Goal: Task Accomplishment & Management: Use online tool/utility

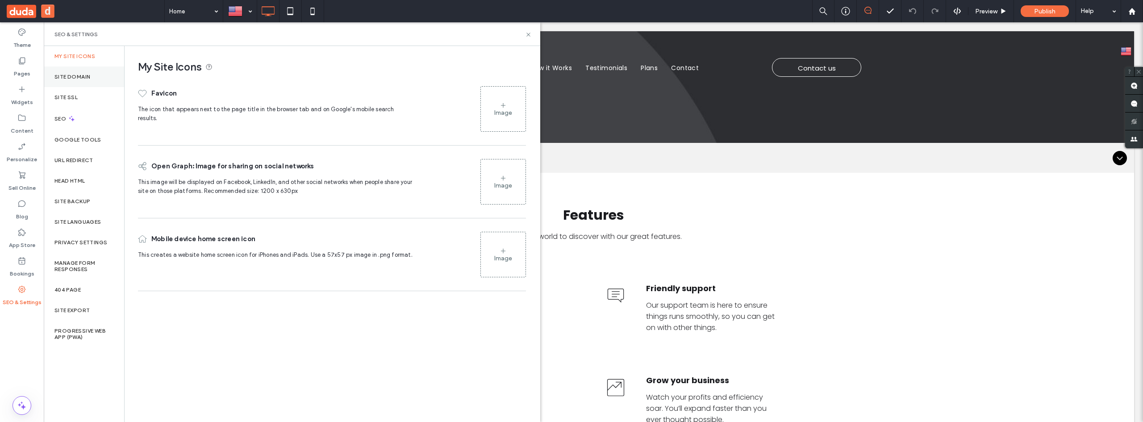
click at [83, 72] on div "Site Domain" at bounding box center [84, 76] width 80 height 21
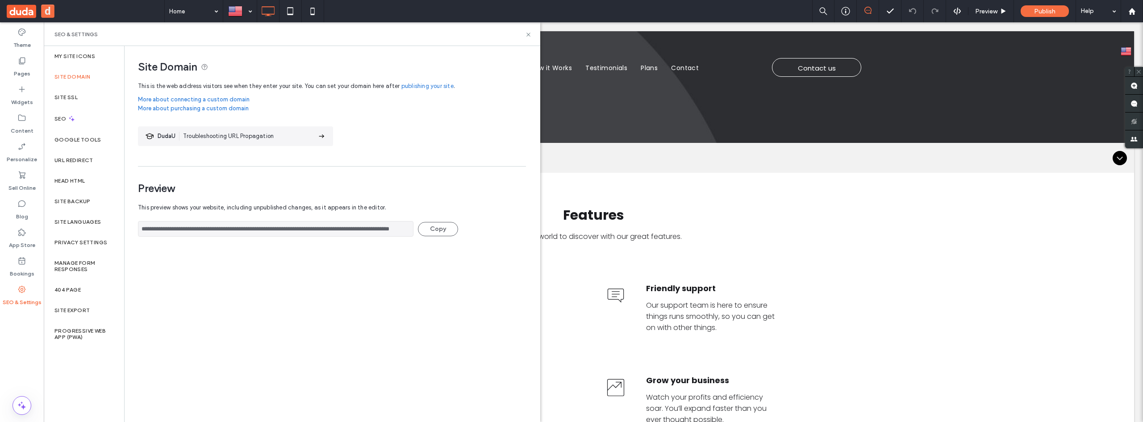
click at [78, 83] on div "Site Domain" at bounding box center [84, 76] width 80 height 21
click at [76, 96] on label "Site SSL" at bounding box center [65, 97] width 23 height 6
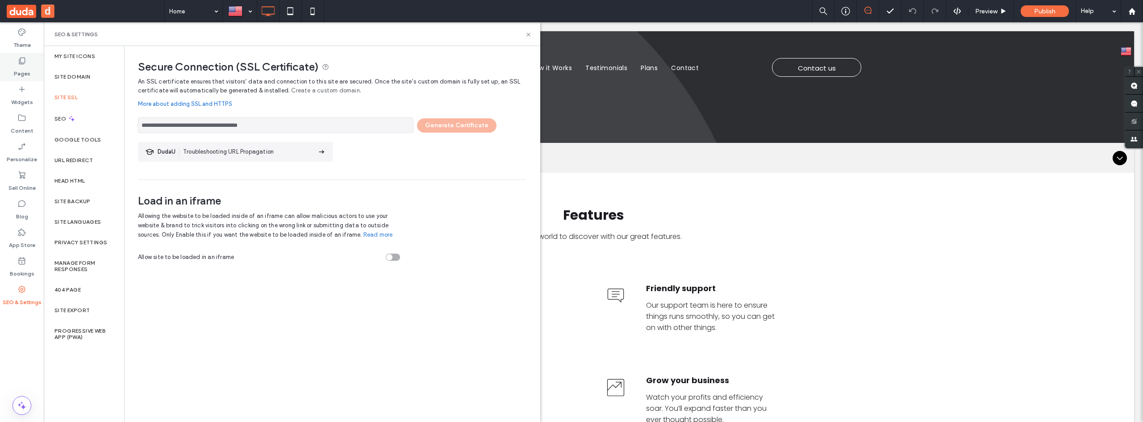
click at [31, 69] on div "Pages" at bounding box center [22, 67] width 44 height 29
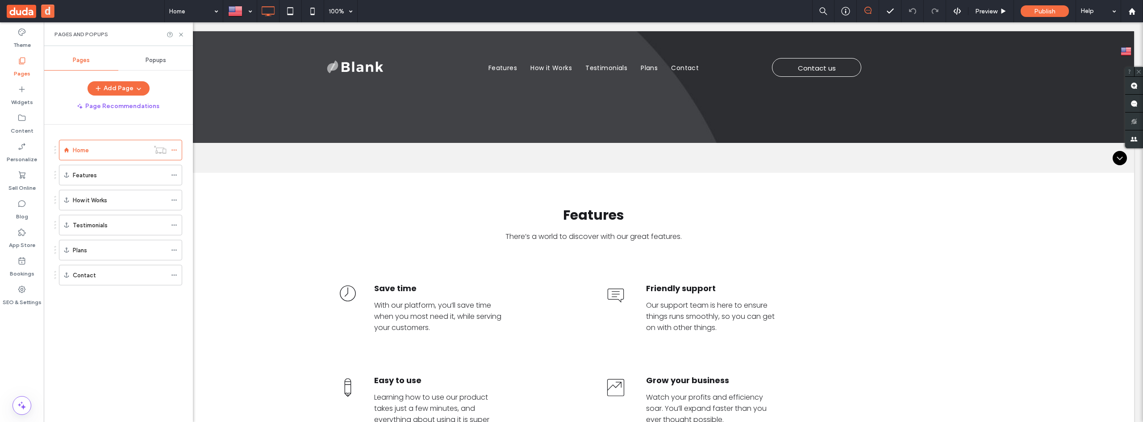
click at [147, 58] on span "Popups" at bounding box center [155, 60] width 21 height 7
click at [123, 113] on label "Blank" at bounding box center [115, 114] width 120 height 18
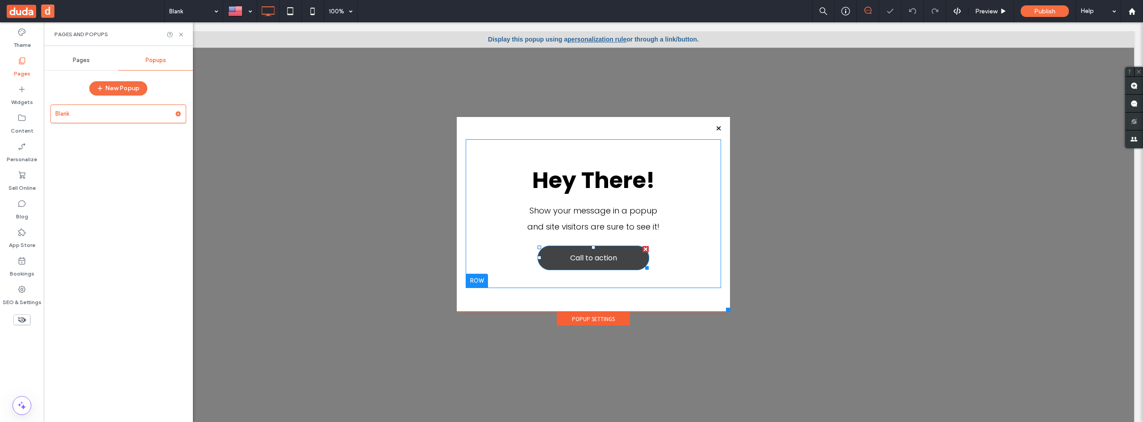
click at [612, 262] on link "Call to action" at bounding box center [593, 257] width 112 height 25
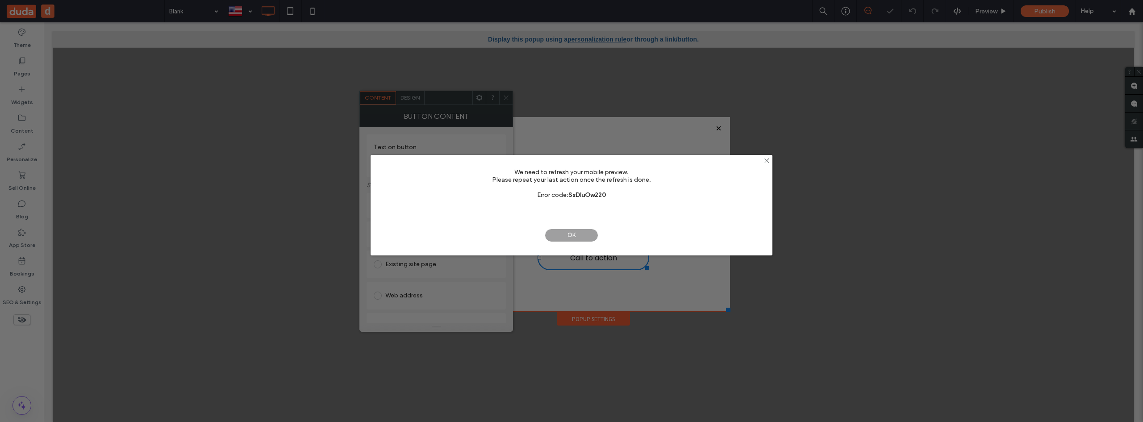
click at [581, 236] on span "OK" at bounding box center [571, 235] width 54 height 13
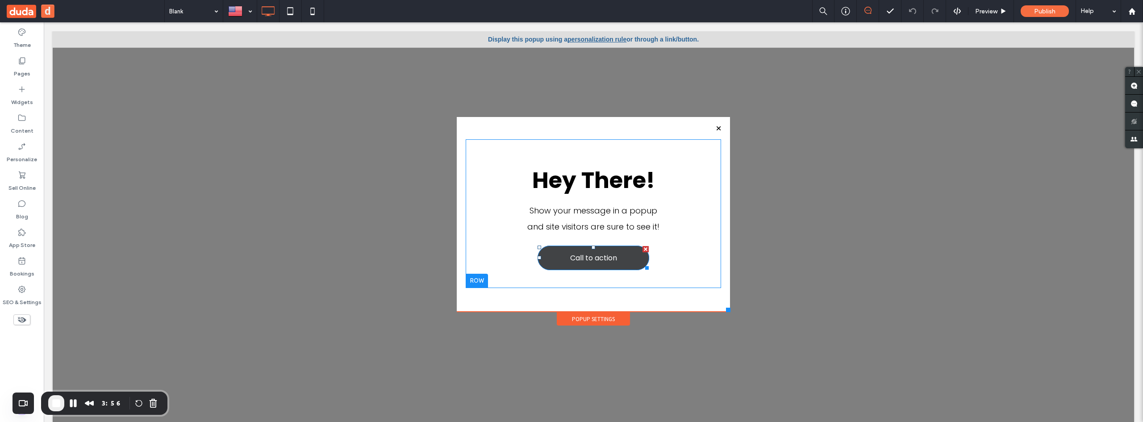
click at [604, 262] on span "Call to action" at bounding box center [593, 258] width 47 height 20
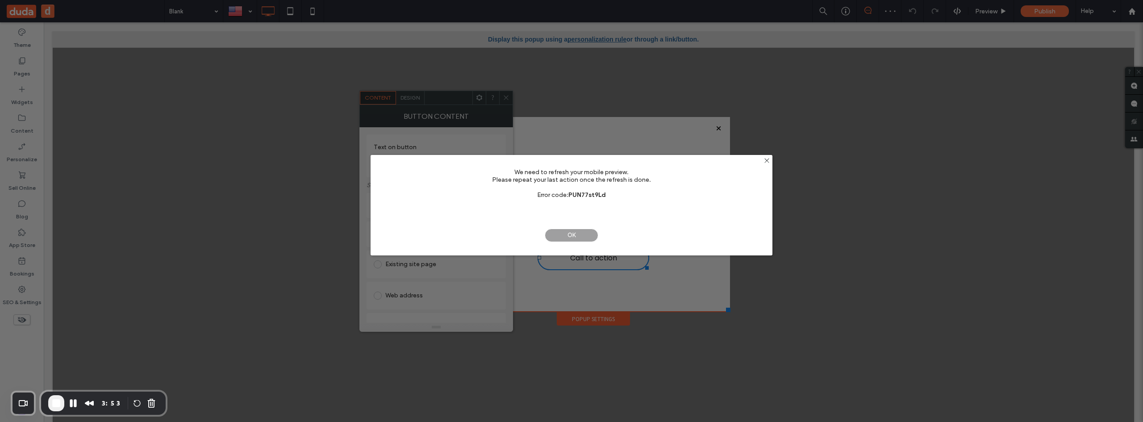
click at [586, 237] on span "OK" at bounding box center [571, 235] width 54 height 13
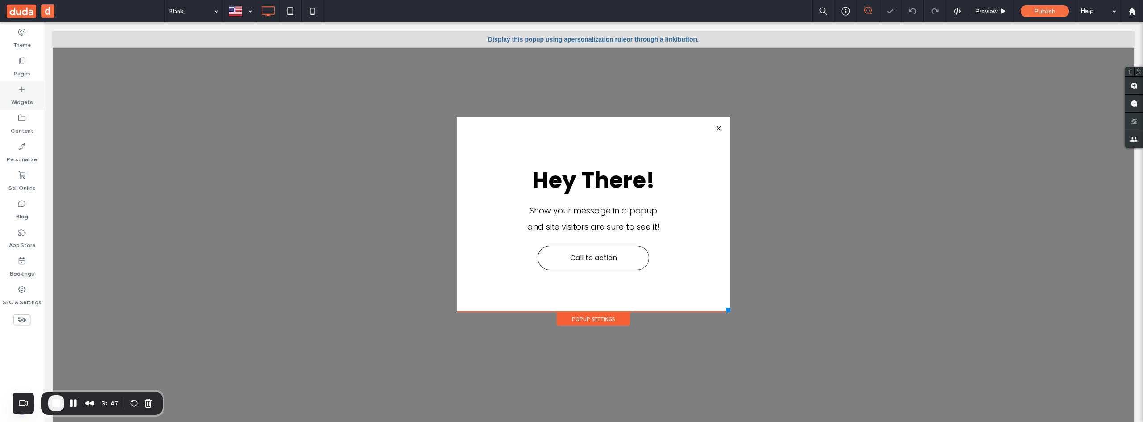
click at [24, 91] on icon at bounding box center [21, 89] width 9 height 9
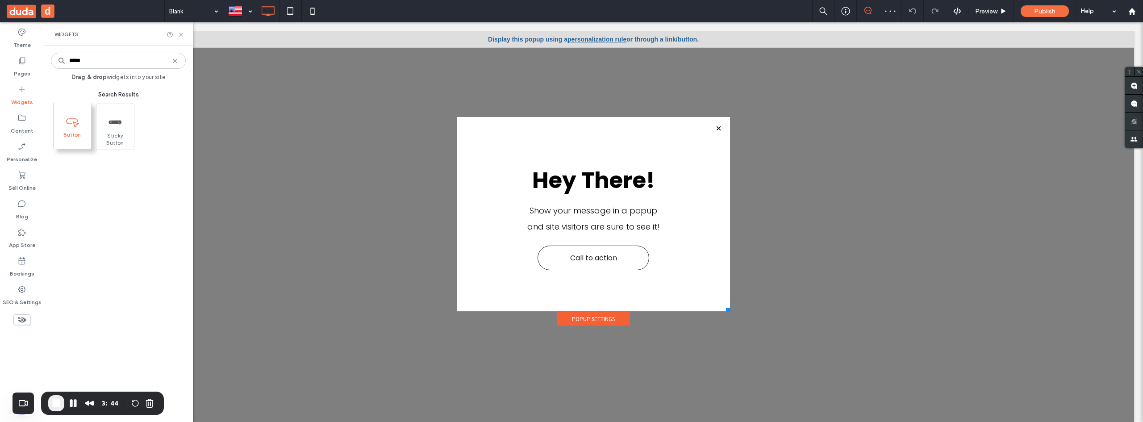
type input "*****"
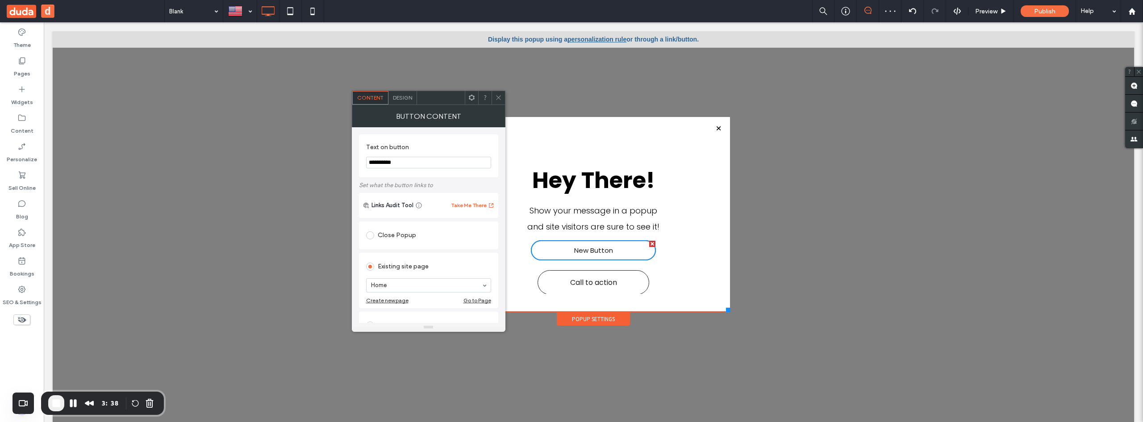
scroll to position [89, 0]
click at [408, 241] on div "Web address" at bounding box center [428, 236] width 125 height 14
click at [411, 227] on input "url" at bounding box center [428, 226] width 125 height 12
type input "**********"
click at [499, 97] on icon at bounding box center [498, 97] width 7 height 7
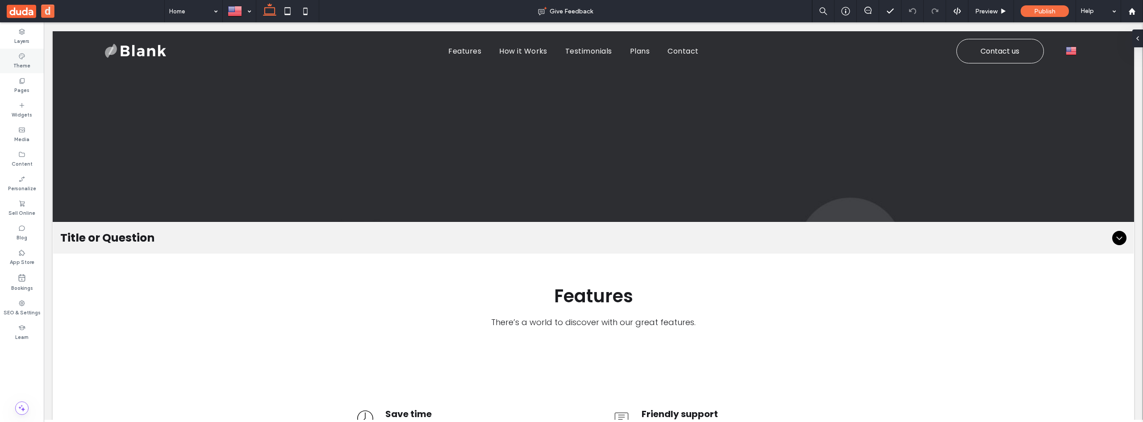
click at [24, 62] on label "Theme" at bounding box center [21, 65] width 17 height 10
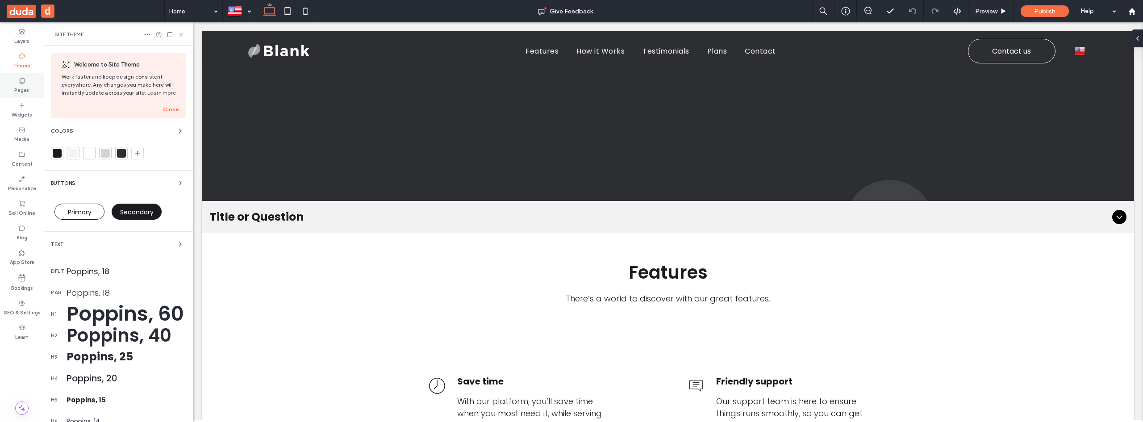
click at [23, 85] on label "Pages" at bounding box center [21, 89] width 15 height 10
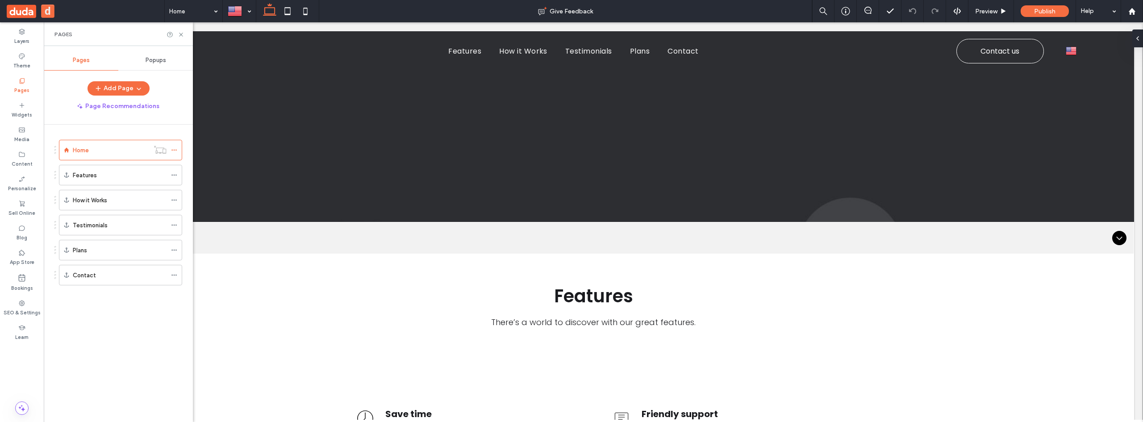
click at [163, 58] on span "Popups" at bounding box center [155, 60] width 21 height 7
click at [116, 89] on button "New Popup" at bounding box center [118, 88] width 58 height 14
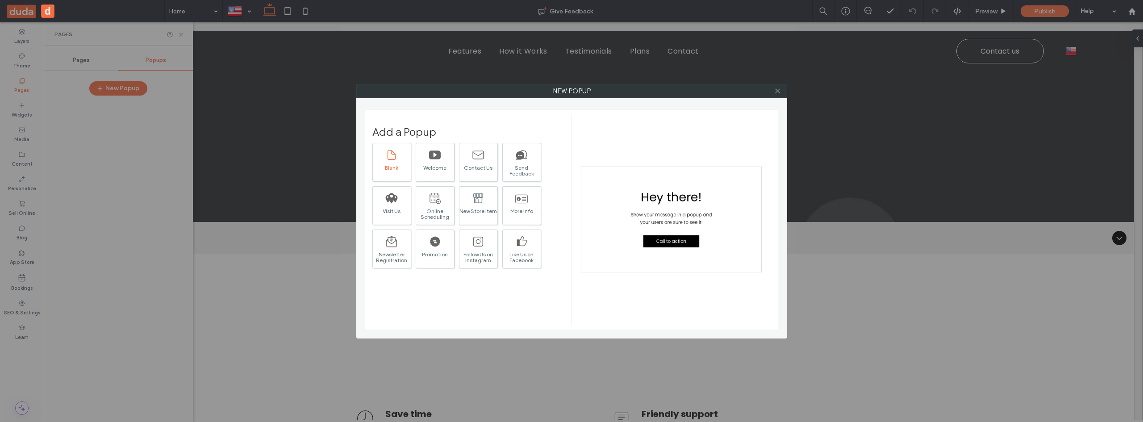
click at [399, 165] on div "Blank" at bounding box center [392, 168] width 38 height 6
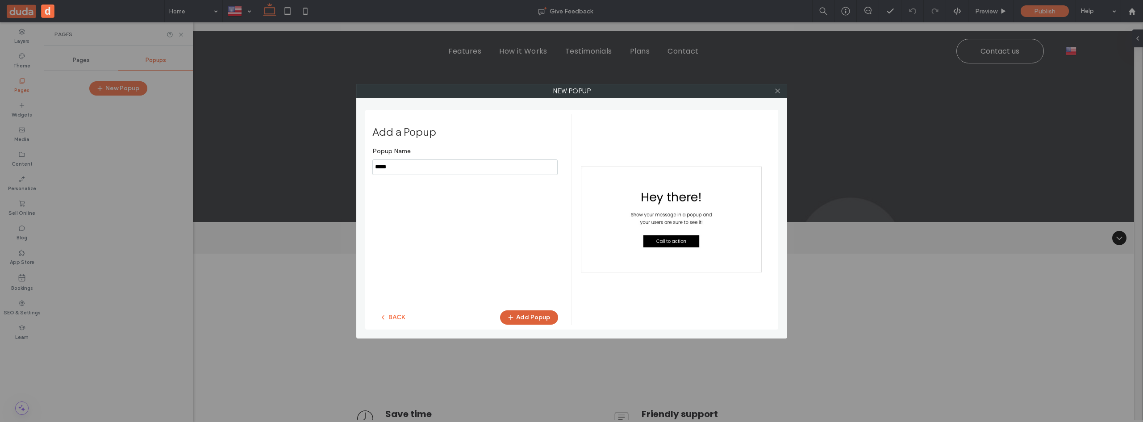
click at [541, 320] on button "Add Popup" at bounding box center [529, 317] width 58 height 14
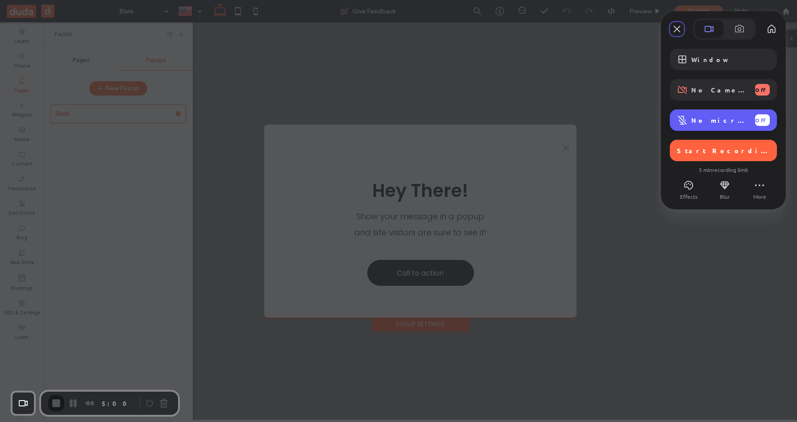
click at [712, 122] on span "No microphone" at bounding box center [719, 120] width 57 height 8
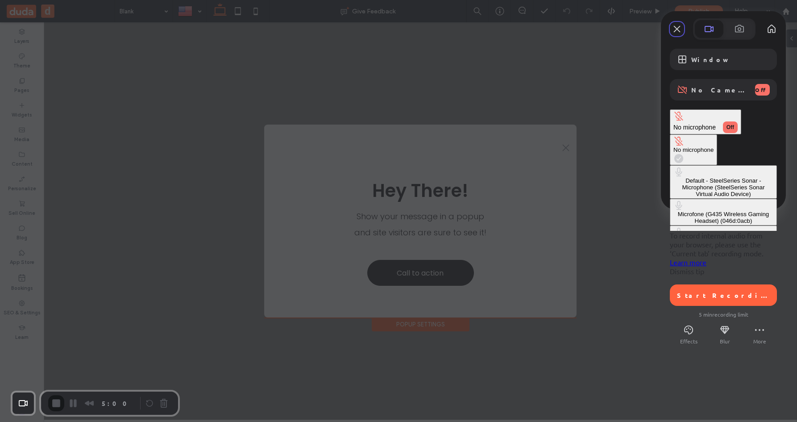
click at [670, 165] on Device\) "Default - SteelSeries Sonar - Microphone (SteelSeries Sonar Virtual Audio Devic…" at bounding box center [723, 181] width 107 height 33
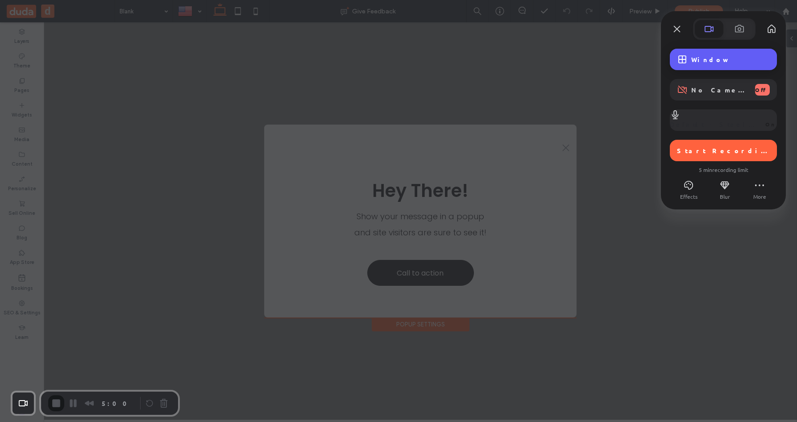
click at [708, 54] on div "Window" at bounding box center [723, 59] width 107 height 21
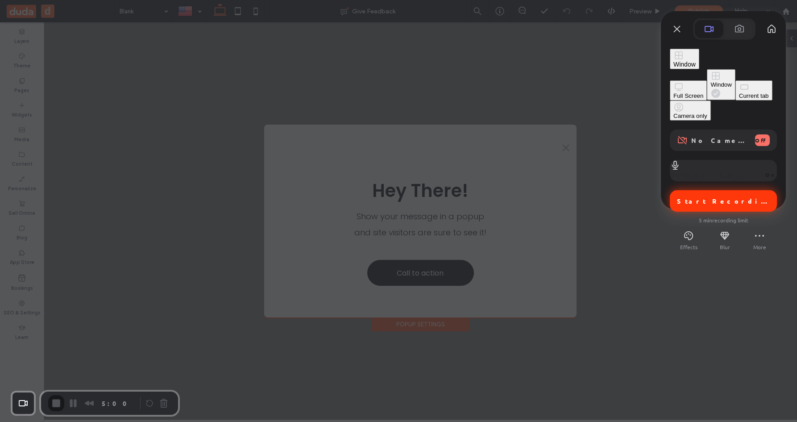
click at [726, 197] on span "Start Recording" at bounding box center [724, 201] width 95 height 8
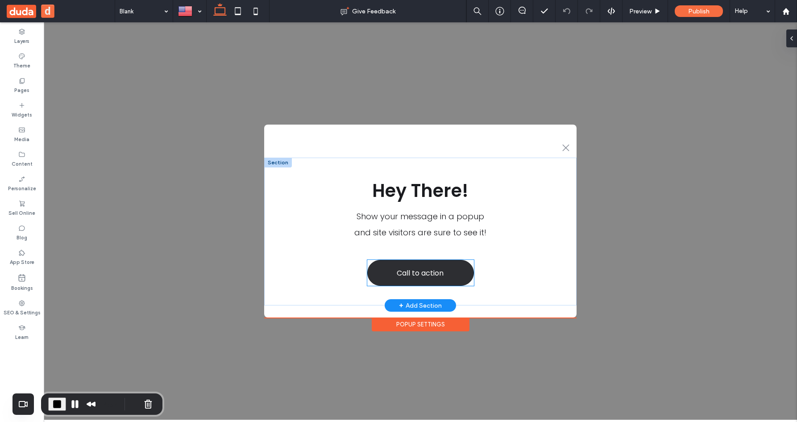
click at [418, 269] on span "Call to action" at bounding box center [420, 273] width 47 height 20
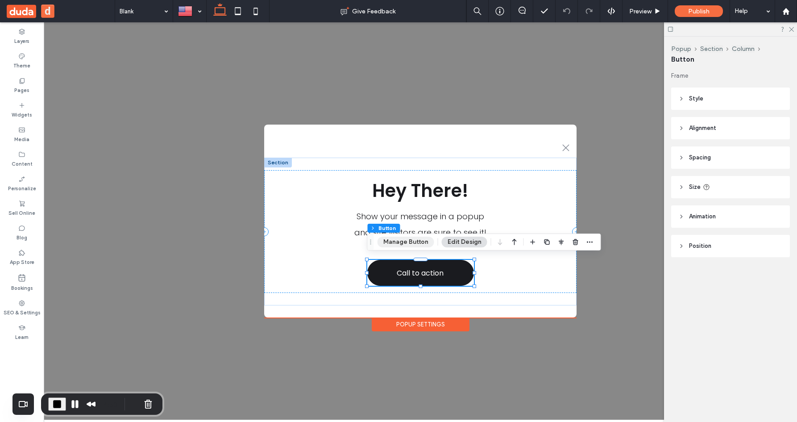
click at [416, 243] on button "Manage Button" at bounding box center [406, 242] width 57 height 11
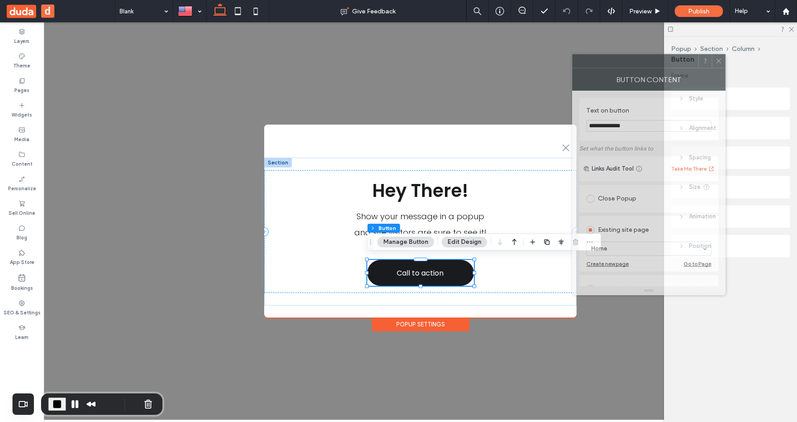
drag, startPoint x: 712, startPoint y: 109, endPoint x: 652, endPoint y: 66, distance: 74.2
click at [652, 68] on div "Button Content" at bounding box center [649, 79] width 154 height 22
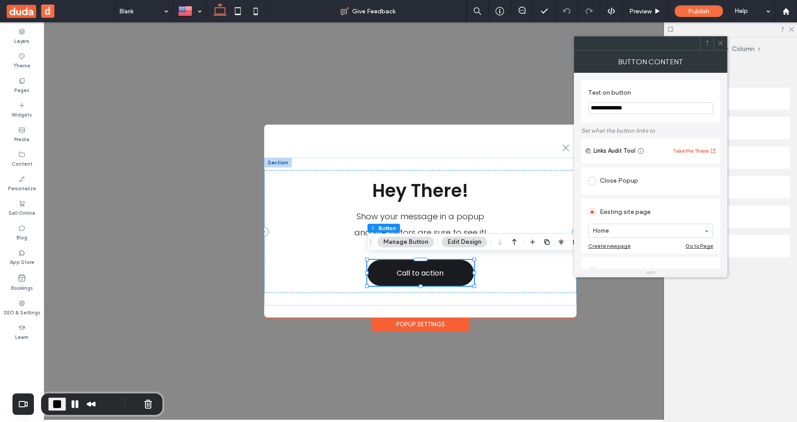
click at [618, 180] on div "Close Popup" at bounding box center [650, 181] width 125 height 14
click at [721, 44] on icon at bounding box center [720, 43] width 7 height 7
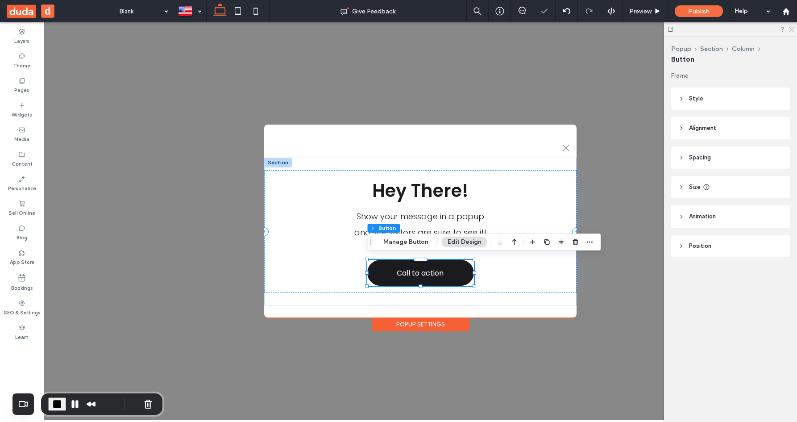
click at [792, 26] on icon at bounding box center [791, 29] width 6 height 6
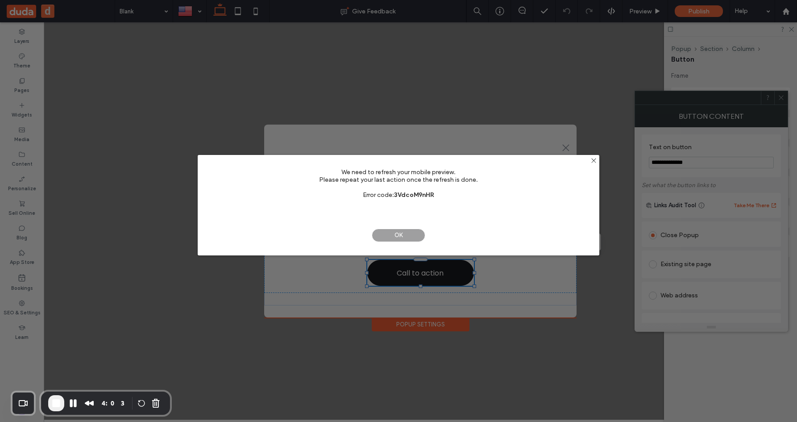
click at [399, 236] on span "OK" at bounding box center [399, 235] width 54 height 13
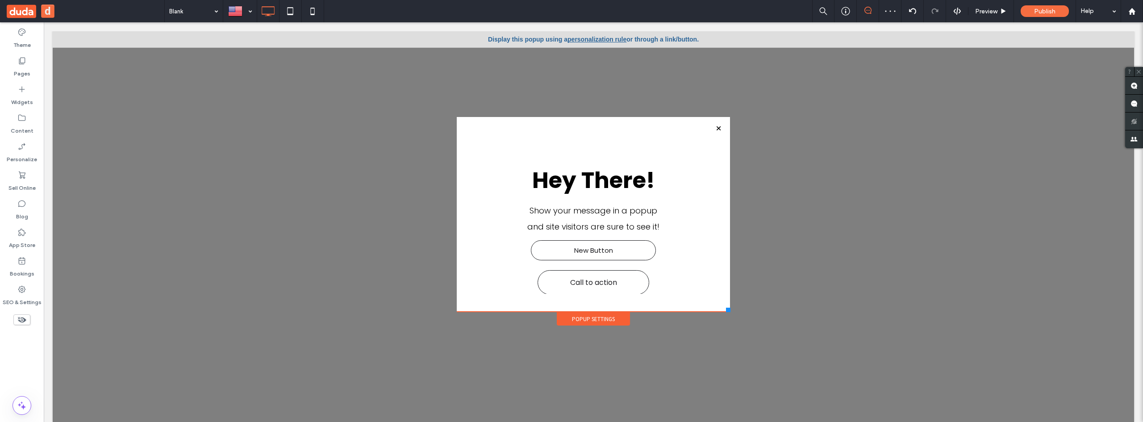
click at [605, 250] on link "New Button" at bounding box center [593, 250] width 125 height 20
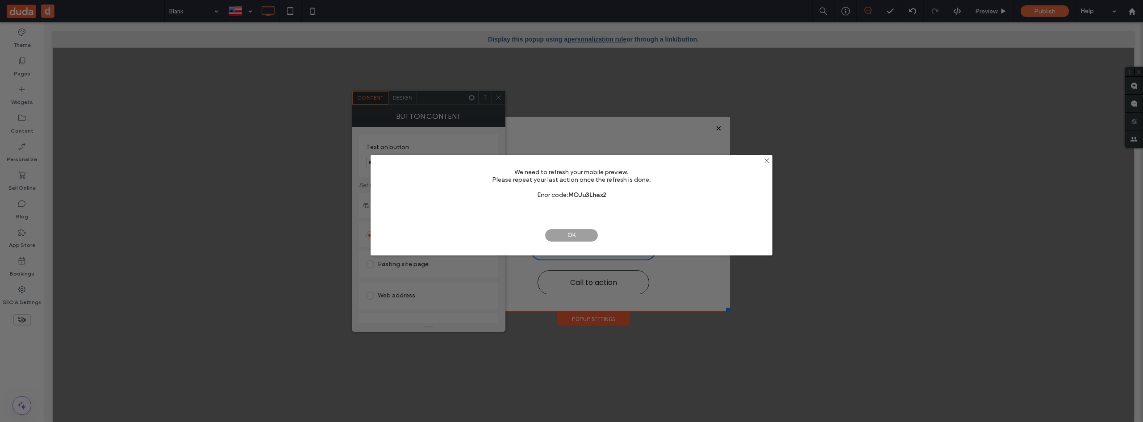
click at [578, 235] on span "OK" at bounding box center [571, 235] width 54 height 13
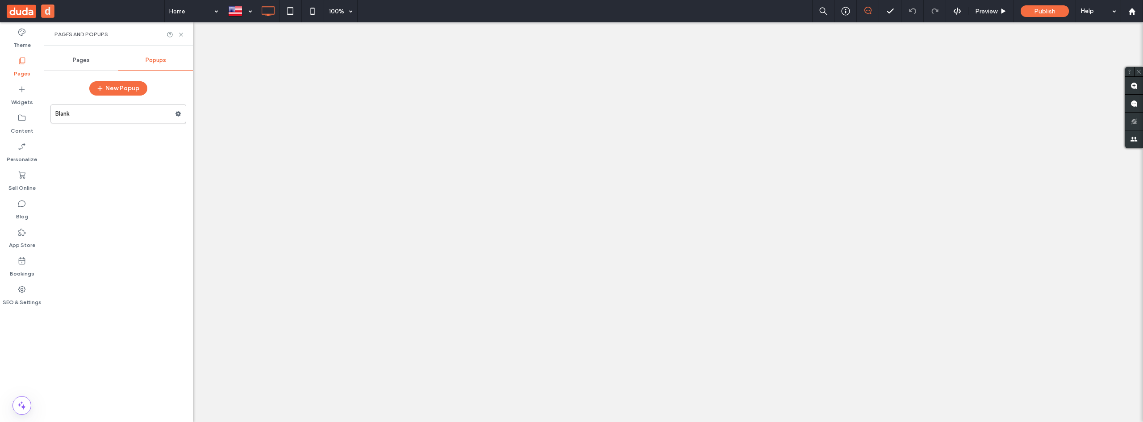
click at [111, 112] on label "Blank" at bounding box center [115, 114] width 120 height 18
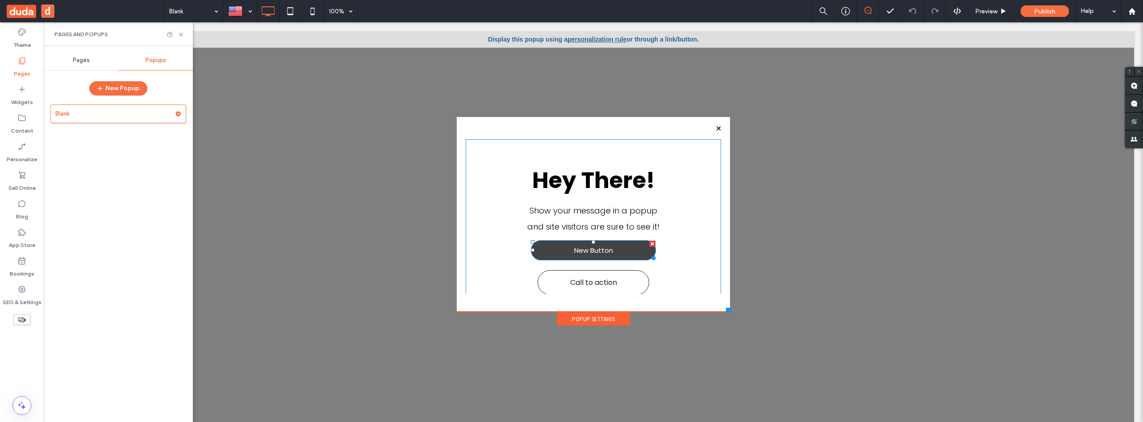
click at [649, 244] on div at bounding box center [652, 244] width 6 height 6
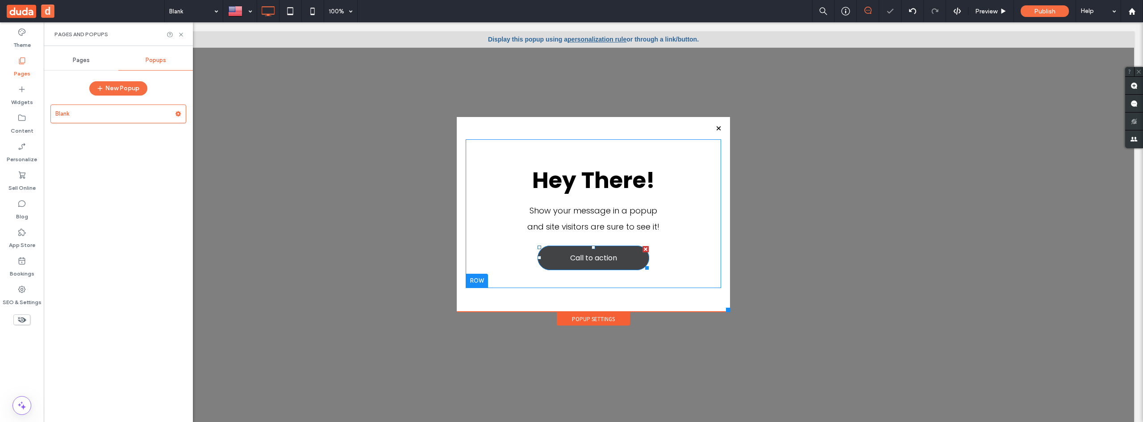
click at [582, 256] on span "Call to action" at bounding box center [593, 258] width 47 height 20
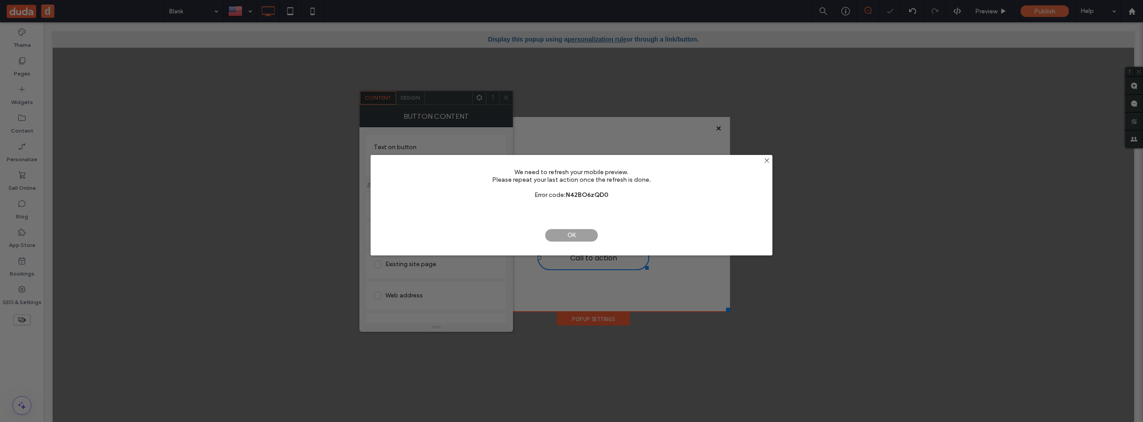
click at [570, 240] on span "OK" at bounding box center [571, 235] width 54 height 13
